Goal: Contribute content

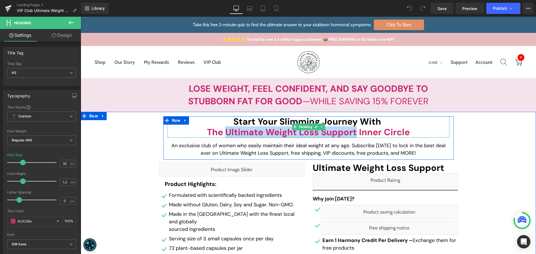
drag, startPoint x: 224, startPoint y: 134, endPoint x: 353, endPoint y: 131, distance: 129.5
click at [353, 131] on b "the Ultimate Weight Loss Support inner circle" at bounding box center [308, 132] width 203 height 12
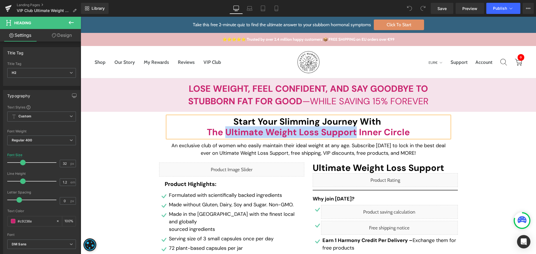
click at [464, 153] on div "Start Your Slimming Journey with the Ultimate Weight Loss Support inner circle …" at bounding box center [308, 254] width 455 height 277
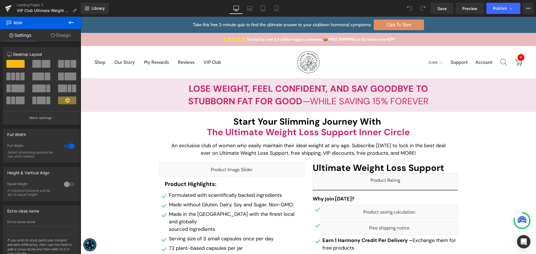
scroll to position [1270, 0]
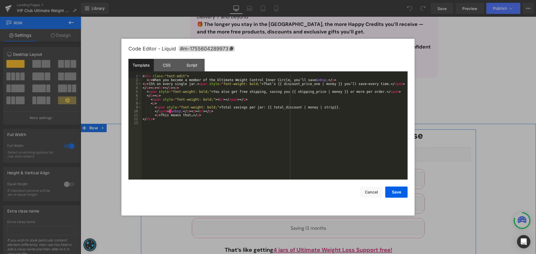
click at [314, 151] on div "Liquid" at bounding box center [308, 154] width 324 height 14
click at [211, 79] on div "< div class = "text-edit" > < p > When you become a member of the Ultimate Weig…" at bounding box center [274, 130] width 266 height 113
click at [254, 80] on div "< div class = "text-edit" > < p > When you become a member of the Ultimate Weig…" at bounding box center [274, 130] width 266 height 113
click at [400, 189] on button "Save" at bounding box center [396, 192] width 22 height 11
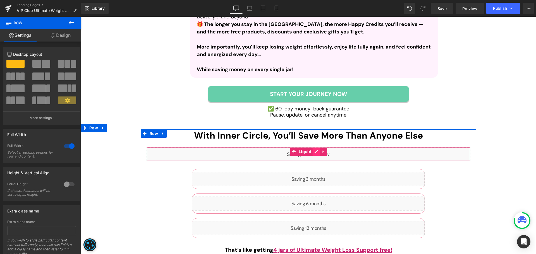
click at [314, 151] on div "Liquid" at bounding box center [308, 154] width 324 height 14
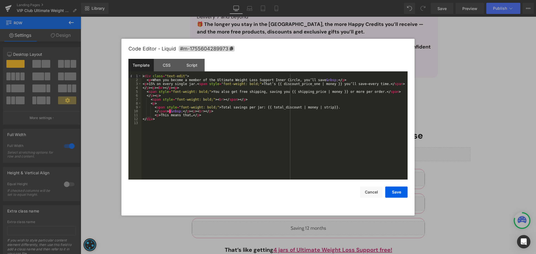
click at [340, 129] on div "< div class = "text-edit" > < p > When you become a member of the Ultimate Weig…" at bounding box center [274, 130] width 266 height 113
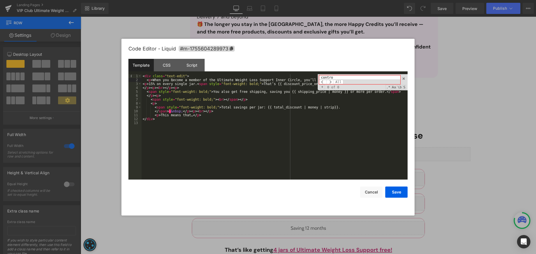
type input "control"
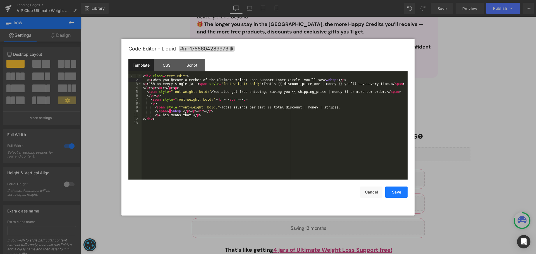
click at [396, 187] on button "Save" at bounding box center [396, 192] width 22 height 11
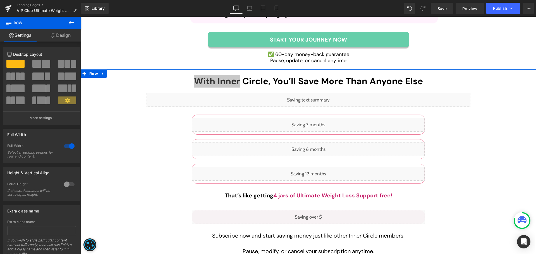
scroll to position [1326, 0]
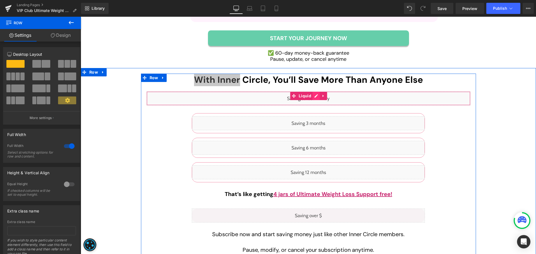
click at [313, 94] on div "Liquid" at bounding box center [308, 99] width 324 height 14
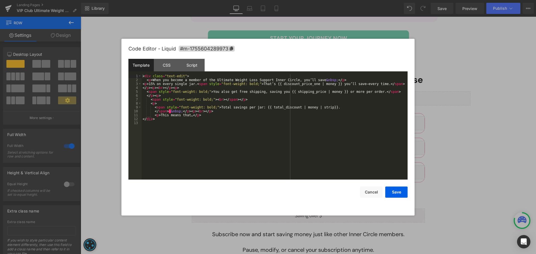
click at [305, 125] on div "< div class = "text-edit" > < p > When you become a member of the Ultimate Weig…" at bounding box center [274, 130] width 266 height 113
drag, startPoint x: 399, startPoint y: 192, endPoint x: 295, endPoint y: 180, distance: 104.5
click at [399, 192] on button "Save" at bounding box center [396, 192] width 22 height 11
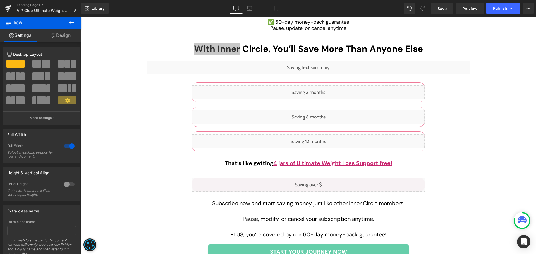
scroll to position [1382, 0]
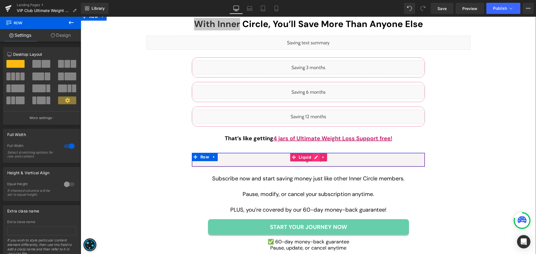
click at [314, 158] on icon at bounding box center [315, 157] width 3 height 3
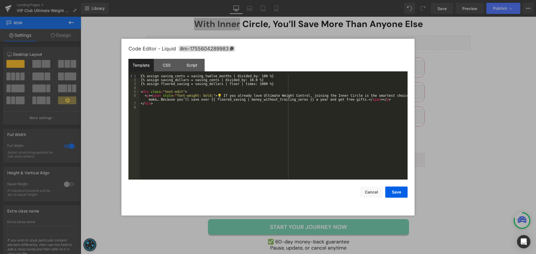
click at [254, 95] on div "{% assign saving_cents = saving_twelve_months | divided_by: 100 %} {% assign sa…" at bounding box center [273, 130] width 268 height 113
click at [400, 192] on button "Save" at bounding box center [396, 192] width 22 height 11
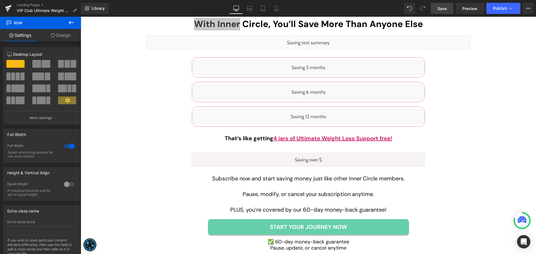
click at [440, 9] on span "Save" at bounding box center [441, 9] width 9 height 6
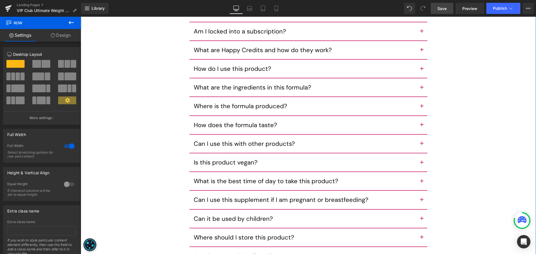
scroll to position [2890, 0]
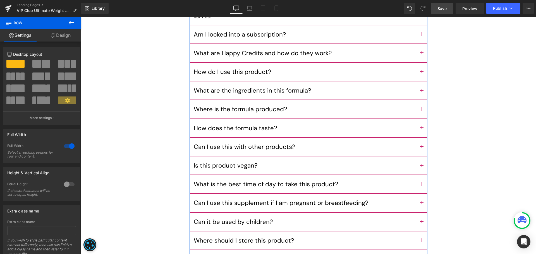
drag, startPoint x: 420, startPoint y: 107, endPoint x: 281, endPoint y: 125, distance: 140.7
click at [420, 107] on button "button" at bounding box center [421, 109] width 11 height 18
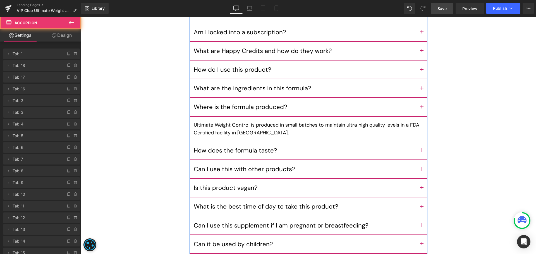
scroll to position [2857, 0]
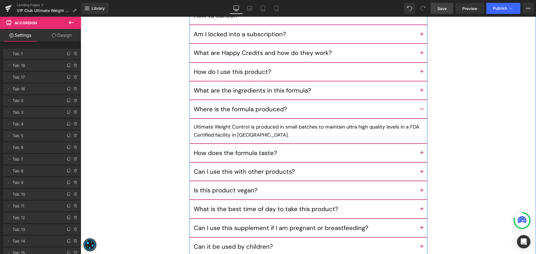
click at [194, 123] on div "Ultimate Weight Control is produced in small batches to maintain ultra high qua…" at bounding box center [308, 131] width 229 height 16
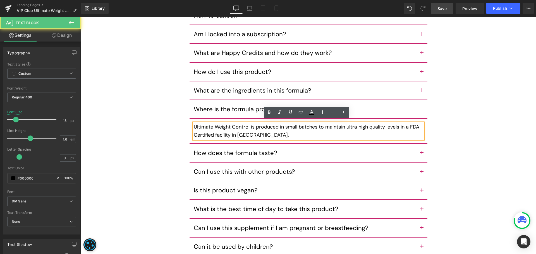
click at [194, 123] on div "Ultimate Weight Control is produced in small batches to maintain ultra high qua…" at bounding box center [308, 131] width 229 height 16
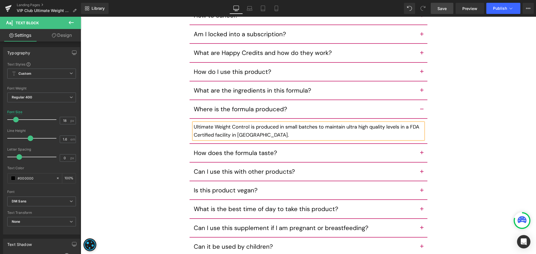
click at [194, 123] on p "Ultimate Weight Control is produced in small batches to maintain ultra high qua…" at bounding box center [308, 131] width 229 height 16
paste div
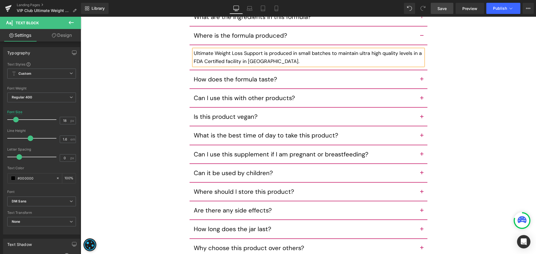
scroll to position [2941, 0]
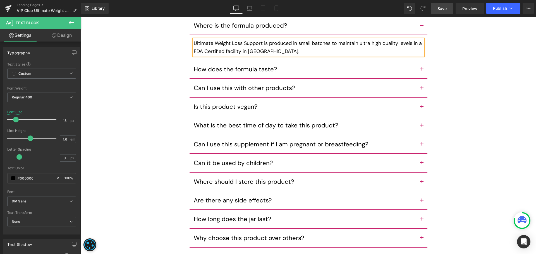
click at [421, 82] on button "button" at bounding box center [421, 88] width 11 height 18
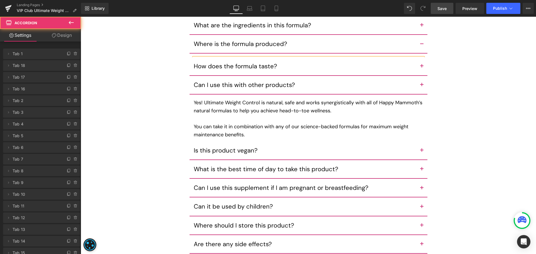
scroll to position [2916, 0]
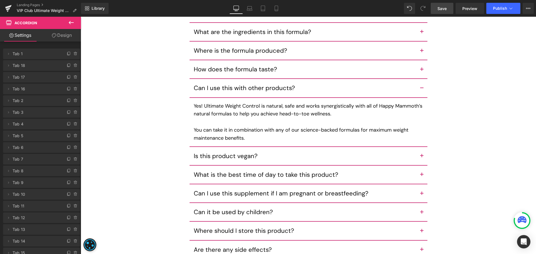
click at [202, 102] on p "Yes! Ultimate Weight Control is natural, safe and works synergistically with al…" at bounding box center [308, 110] width 229 height 16
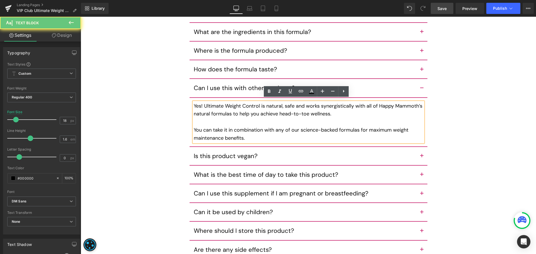
click at [202, 102] on p "Yes! Ultimate Weight Control is natural, safe and works synergistically with al…" at bounding box center [308, 110] width 229 height 16
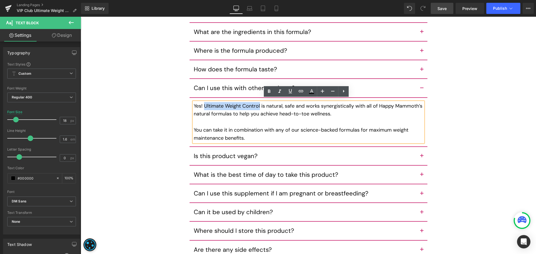
click at [258, 103] on p "Yes! Ultimate Weight Control is natural, safe and works synergistically with al…" at bounding box center [308, 110] width 229 height 16
paste div
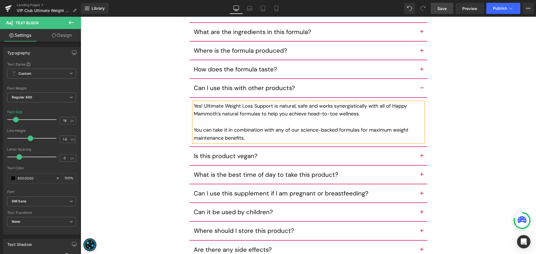
click at [422, 158] on span "button" at bounding box center [422, 158] width 0 height 0
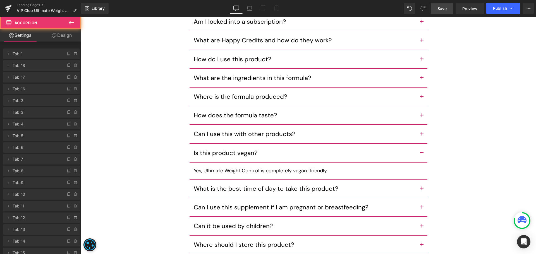
scroll to position [2867, 0]
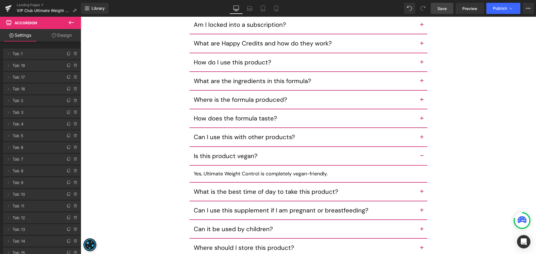
click at [201, 171] on p "Yes, Ultimate Weight Control is completely vegan-friendly." at bounding box center [308, 174] width 229 height 8
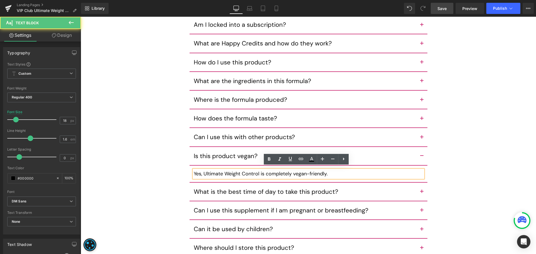
click at [201, 171] on p "Yes, Ultimate Weight Control is completely vegan-friendly." at bounding box center [308, 174] width 229 height 8
click at [257, 171] on p "Yes, Ultimate Weight Control is completely vegan-friendly." at bounding box center [308, 174] width 229 height 8
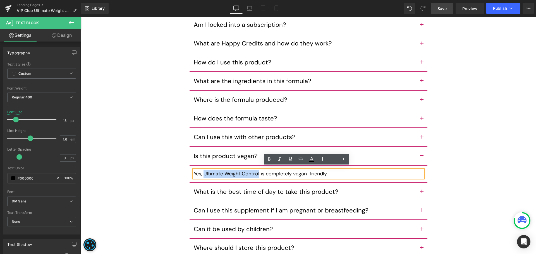
paste div
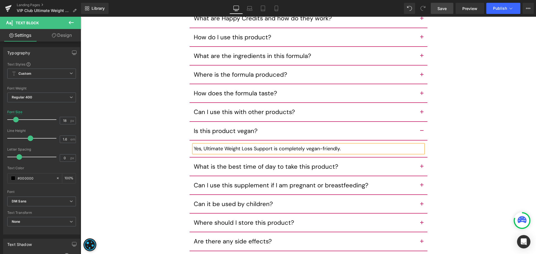
scroll to position [2895, 0]
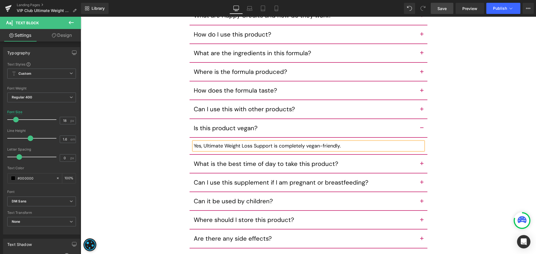
click at [416, 161] on button "button" at bounding box center [421, 164] width 11 height 18
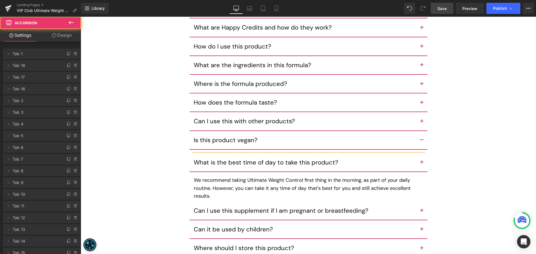
scroll to position [2878, 0]
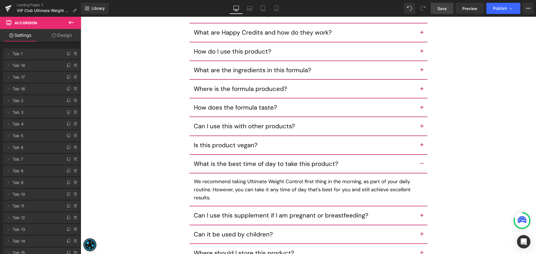
click at [246, 178] on p "We recommend taking Ultimate Weight Control first thing in the morning, as part…" at bounding box center [308, 190] width 229 height 24
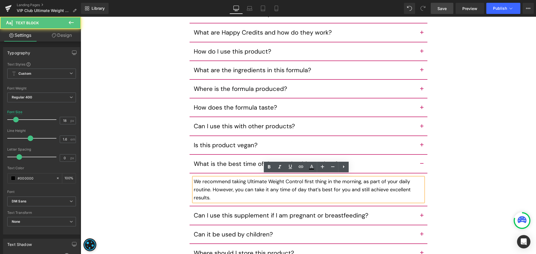
click at [246, 178] on p "We recommend taking Ultimate Weight Control first thing in the morning, as part…" at bounding box center [308, 190] width 229 height 24
click at [302, 178] on p "We recommend taking Ultimate Weight Control first thing in the morning, as part…" at bounding box center [308, 190] width 229 height 24
paste div
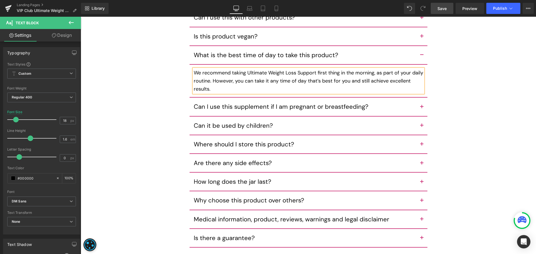
scroll to position [2989, 0]
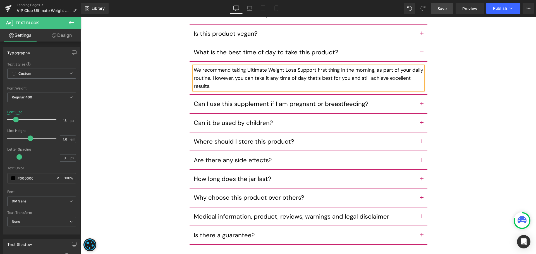
click at [418, 194] on button "button" at bounding box center [421, 198] width 11 height 18
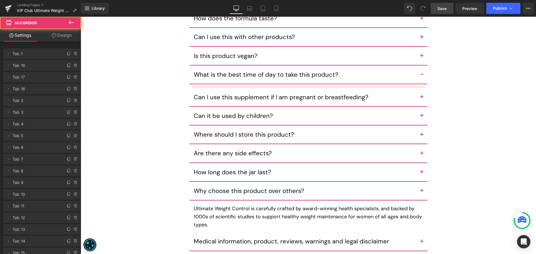
scroll to position [2956, 0]
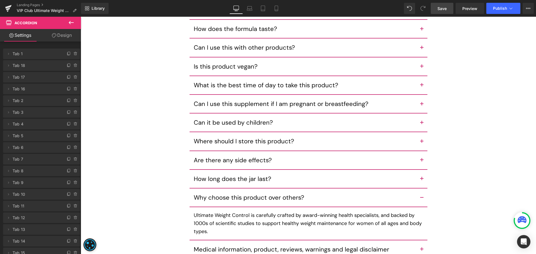
click at [194, 211] on div "Ultimate Weight Control is carefully crafted by award-winning health specialist…" at bounding box center [308, 223] width 229 height 24
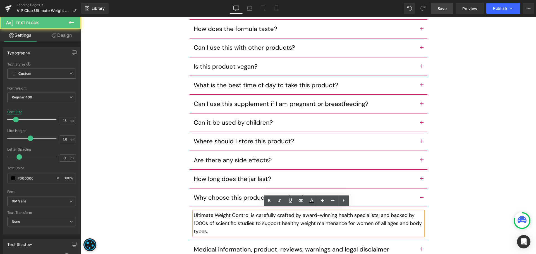
click at [194, 211] on p "Ultimate Weight Control is carefully crafted by award-winning health specialist…" at bounding box center [308, 223] width 229 height 24
click at [246, 211] on p "Ultimate Weight Control is carefully crafted by award-winning health specialist…" at bounding box center [308, 223] width 229 height 24
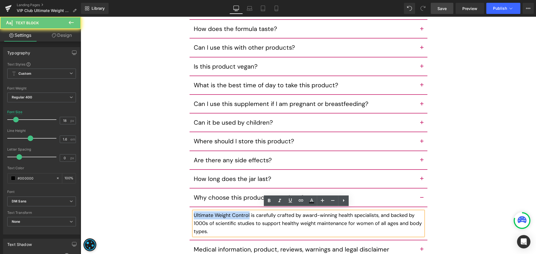
drag, startPoint x: 247, startPoint y: 211, endPoint x: 249, endPoint y: 216, distance: 5.4
click at [247, 211] on p "Ultimate Weight Control is carefully crafted by award-winning health specialist…" at bounding box center [308, 223] width 229 height 24
paste div
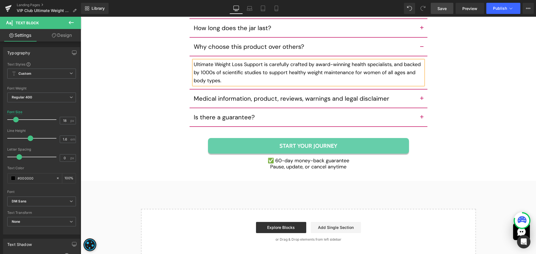
scroll to position [3124, 0]
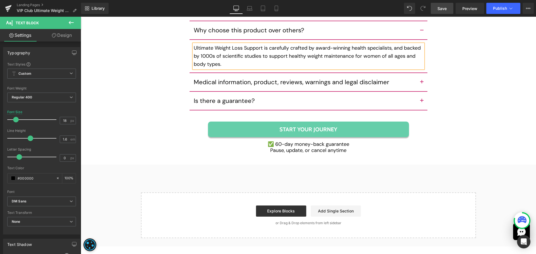
drag, startPoint x: 423, startPoint y: 96, endPoint x: 412, endPoint y: 99, distance: 11.7
click at [423, 96] on button "button" at bounding box center [421, 101] width 11 height 18
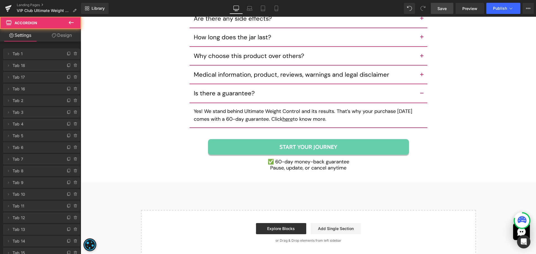
scroll to position [3091, 0]
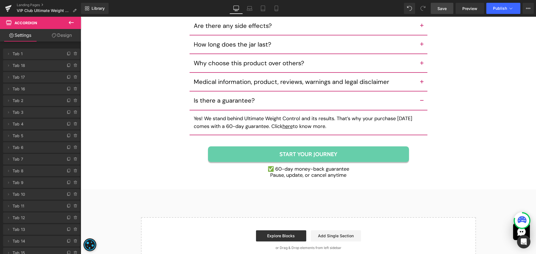
click at [242, 115] on p "Yes! We stand behind Ultimate Weight Control and its results. That’s why your p…" at bounding box center [308, 123] width 229 height 16
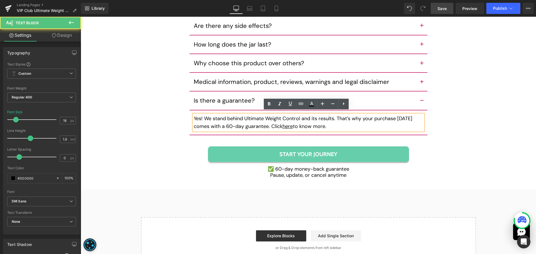
click at [243, 116] on p "Yes! We stand behind Ultimate Weight Control and its results. That’s why your p…" at bounding box center [308, 123] width 229 height 16
click at [298, 115] on p "Yes! We stand behind Ultimate Weight Control and its results. That’s why your p…" at bounding box center [308, 123] width 229 height 16
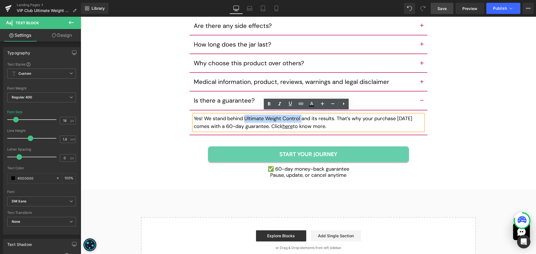
click at [299, 115] on p "Yes! We stand behind Ultimate Weight Control and its results. That’s why your p…" at bounding box center [308, 123] width 229 height 16
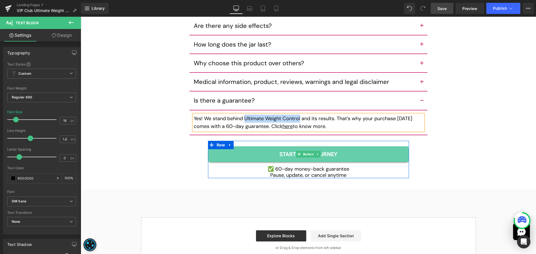
paste div
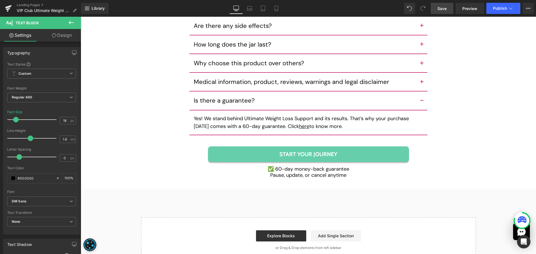
drag, startPoint x: 442, startPoint y: 11, endPoint x: 50, endPoint y: 118, distance: 406.1
click at [442, 11] on span "Save" at bounding box center [441, 9] width 9 height 6
